Goal: Information Seeking & Learning: Learn about a topic

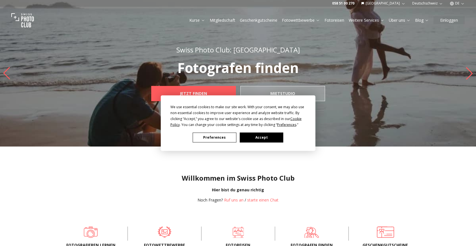
click at [220, 137] on button "Preferences" at bounding box center [214, 138] width 43 height 10
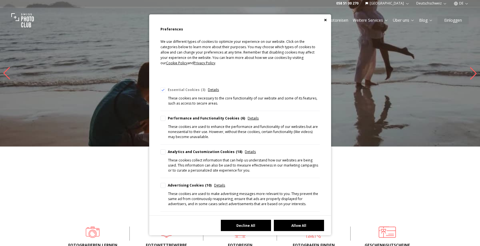
click at [260, 225] on button "Decline All" at bounding box center [246, 225] width 50 height 11
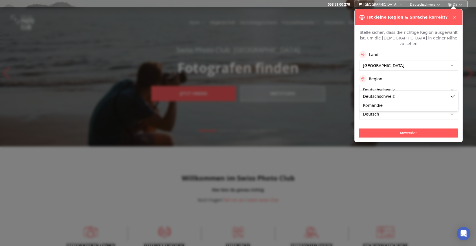
click at [408, 129] on button "Anwenden" at bounding box center [408, 133] width 99 height 9
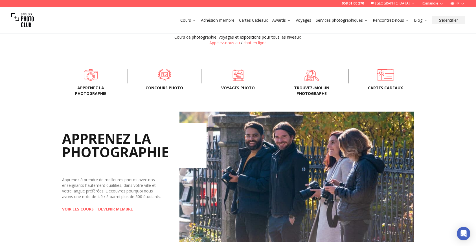
scroll to position [169, 0]
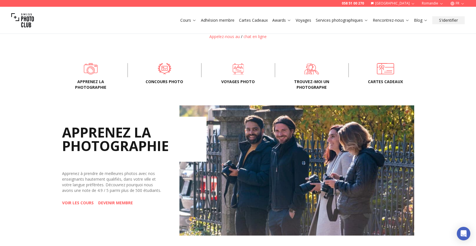
click at [316, 84] on span "Trouvez-moi un photographe" at bounding box center [311, 84] width 55 height 11
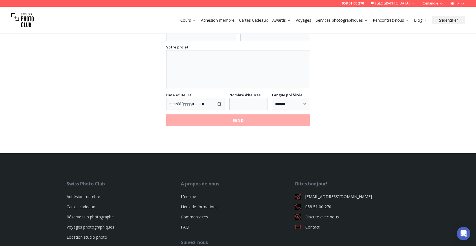
scroll to position [734, 0]
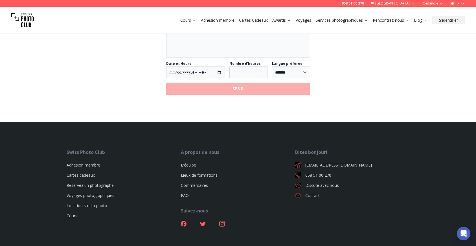
click at [314, 199] on link "Contact" at bounding box center [352, 196] width 114 height 6
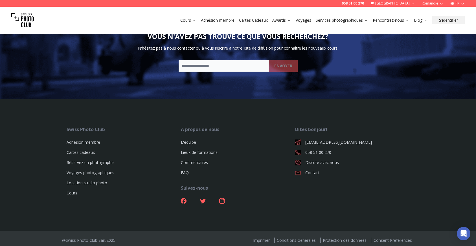
scroll to position [508, 0]
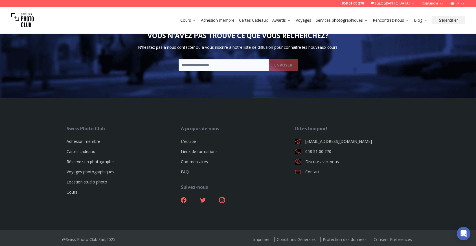
click at [189, 142] on link "L'équipe" at bounding box center [188, 141] width 15 height 5
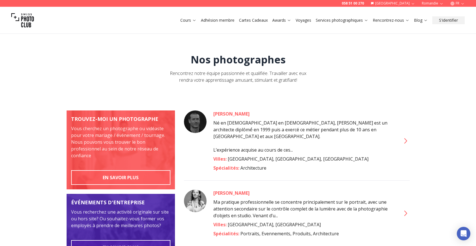
click at [234, 114] on div "[PERSON_NAME]" at bounding box center [303, 114] width 181 height 7
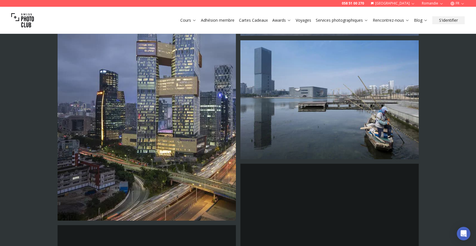
scroll to position [1355, 0]
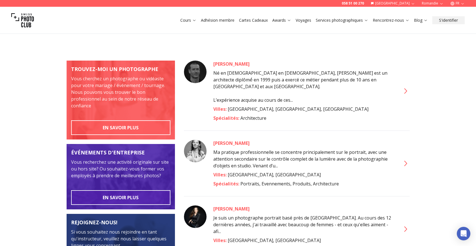
scroll to position [56, 0]
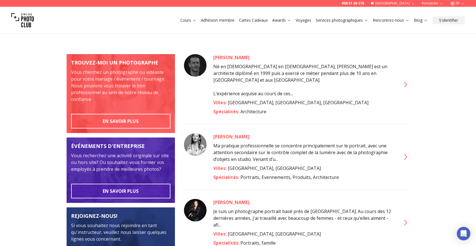
click at [227, 134] on div "[PERSON_NAME]" at bounding box center [303, 137] width 181 height 7
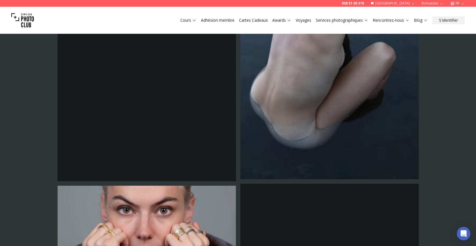
scroll to position [734, 0]
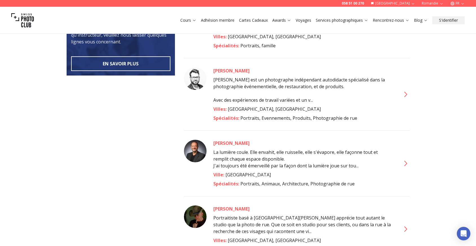
scroll to position [282, 0]
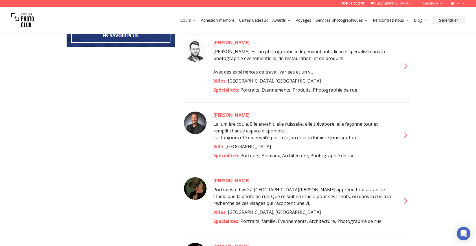
click at [251, 178] on div "[PERSON_NAME]" at bounding box center [303, 181] width 181 height 7
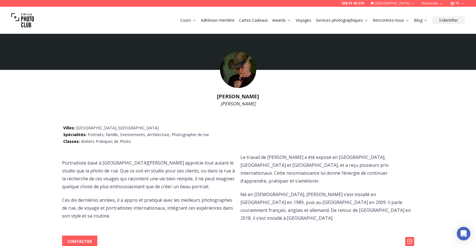
click at [245, 73] on img at bounding box center [238, 70] width 36 height 36
